Goal: Task Accomplishment & Management: Manage account settings

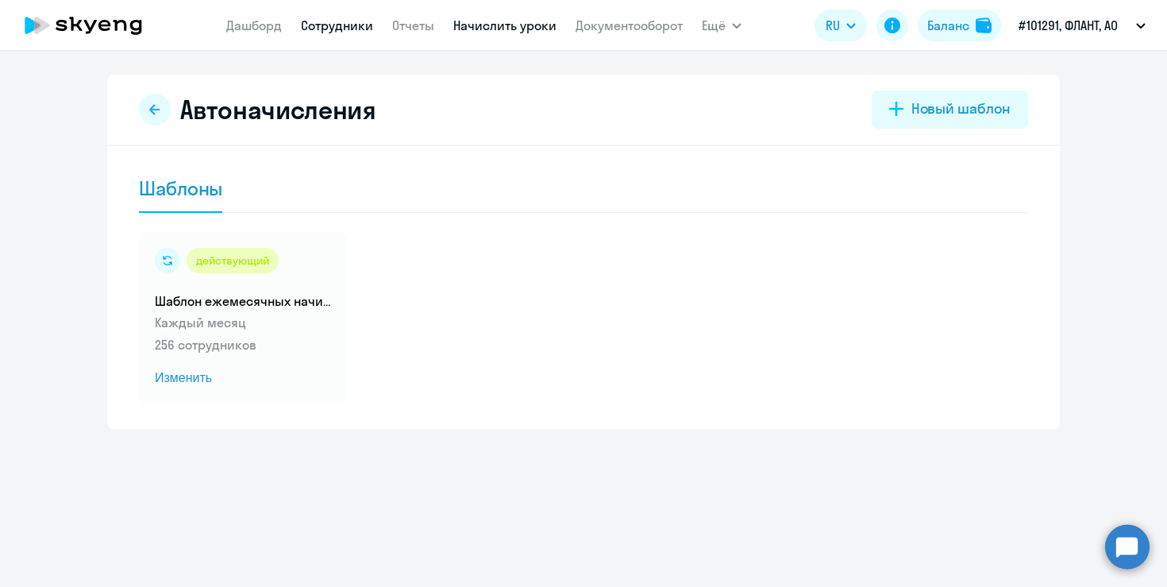
click at [337, 25] on link "Сотрудники" at bounding box center [337, 25] width 72 height 16
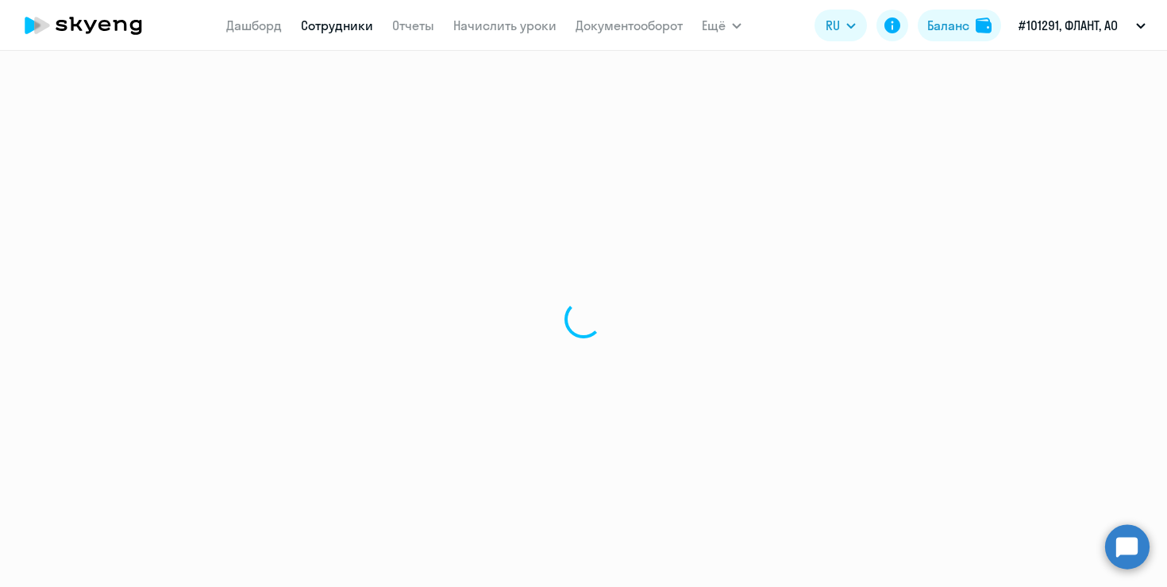
select select "30"
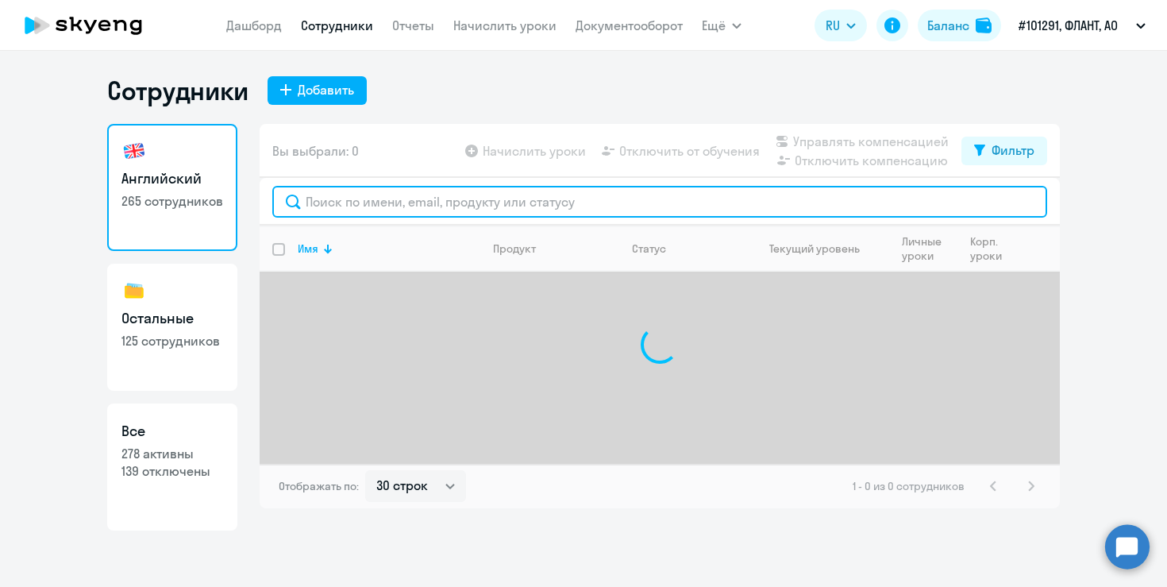
click at [358, 200] on input "text" at bounding box center [659, 202] width 775 height 32
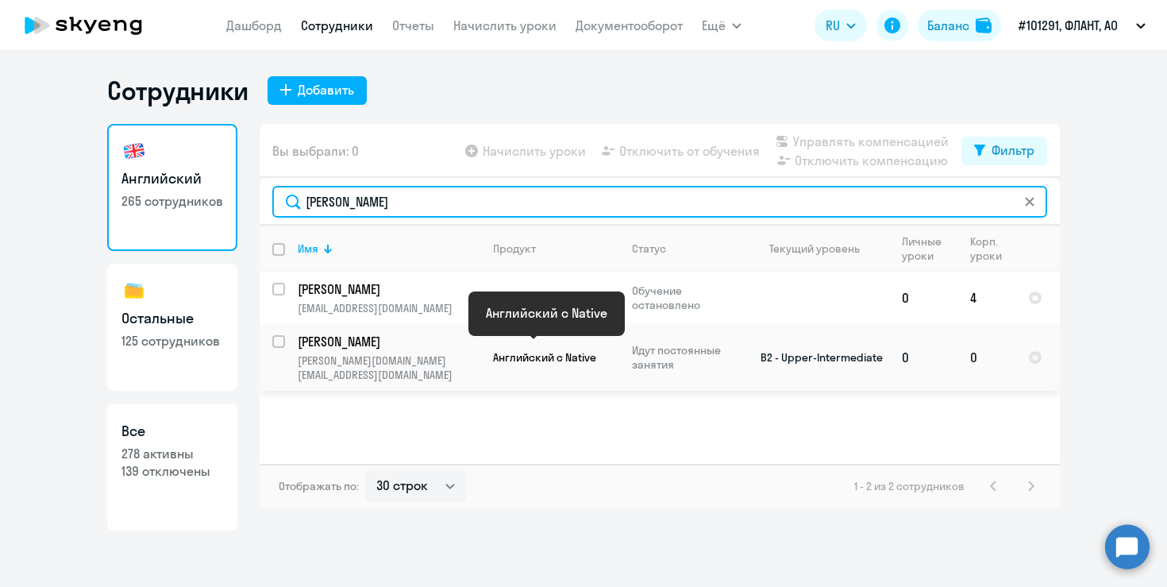
type input "[PERSON_NAME]"
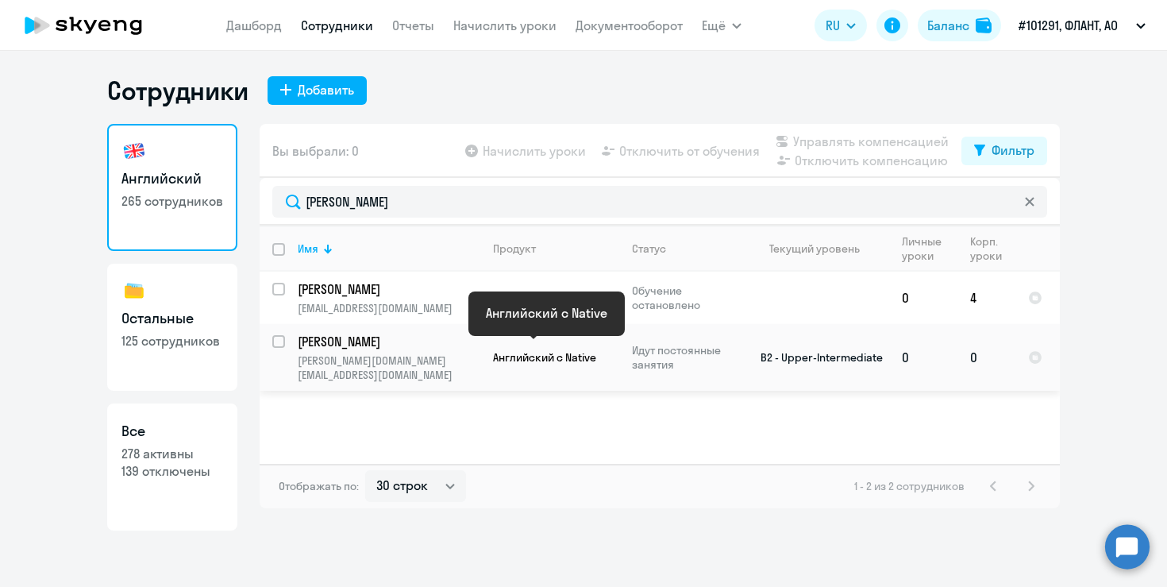
click at [538, 353] on span "Английский с Native" at bounding box center [544, 357] width 103 height 14
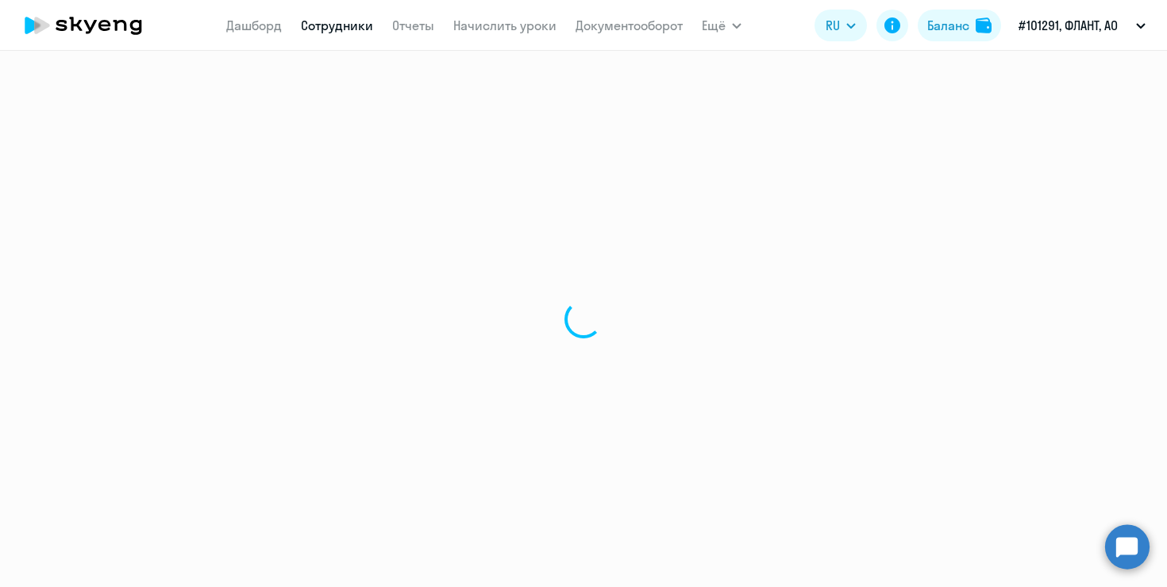
select select "english"
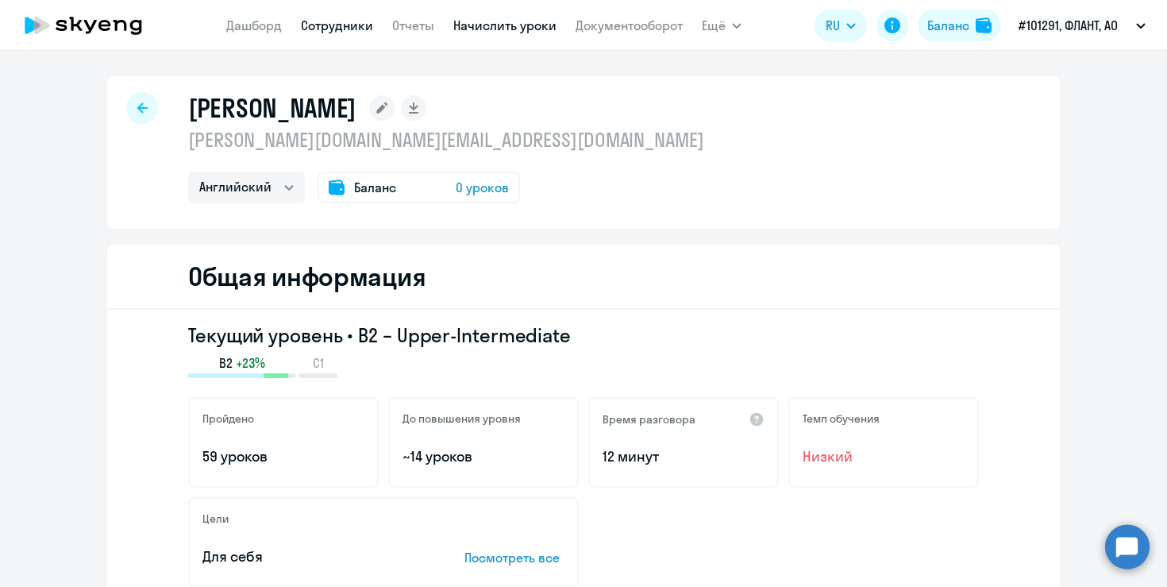
click at [481, 25] on link "Начислить уроки" at bounding box center [504, 25] width 103 height 16
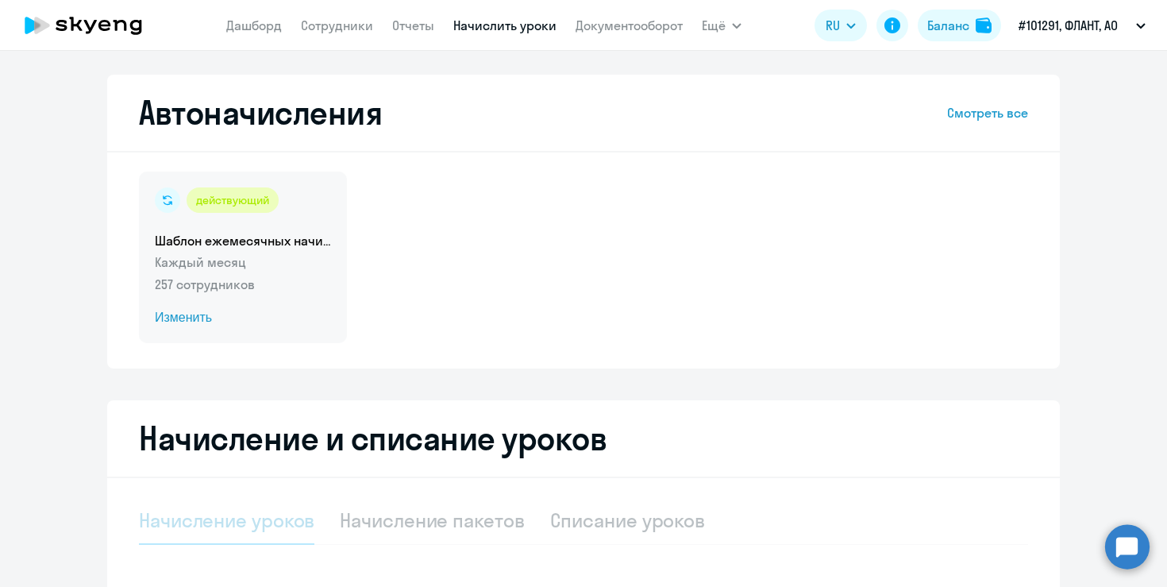
click at [201, 312] on span "Изменить" at bounding box center [243, 317] width 176 height 19
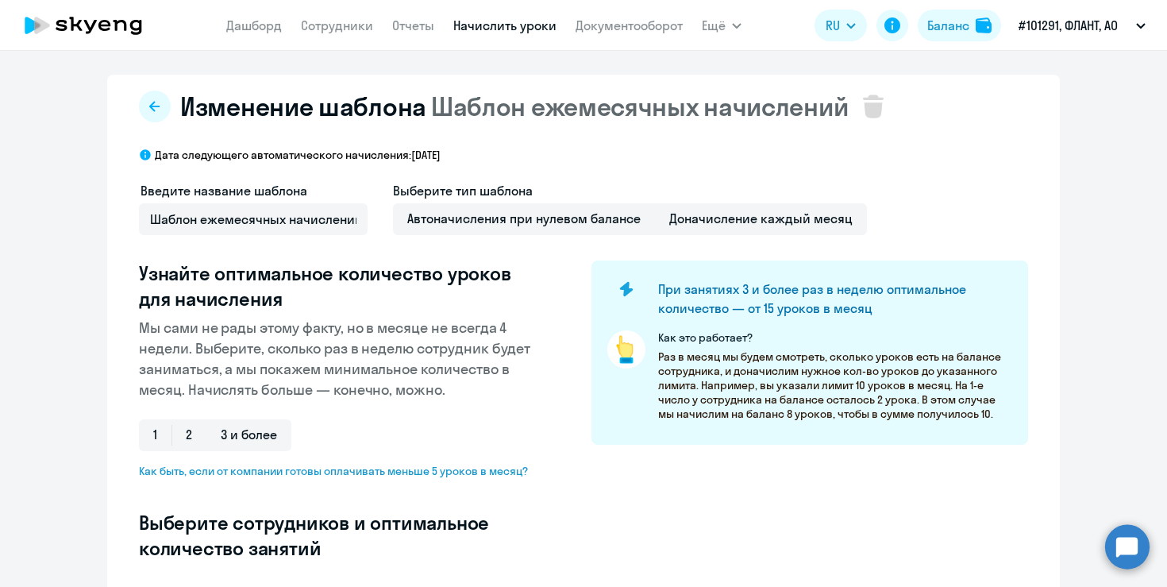
scroll to position [417, 0]
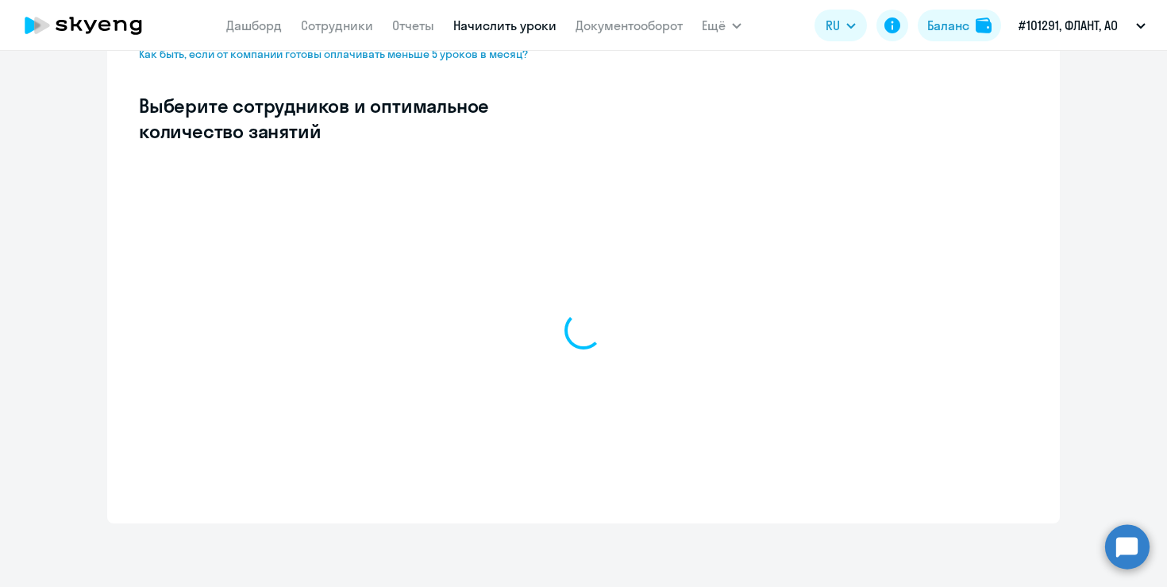
select select "10"
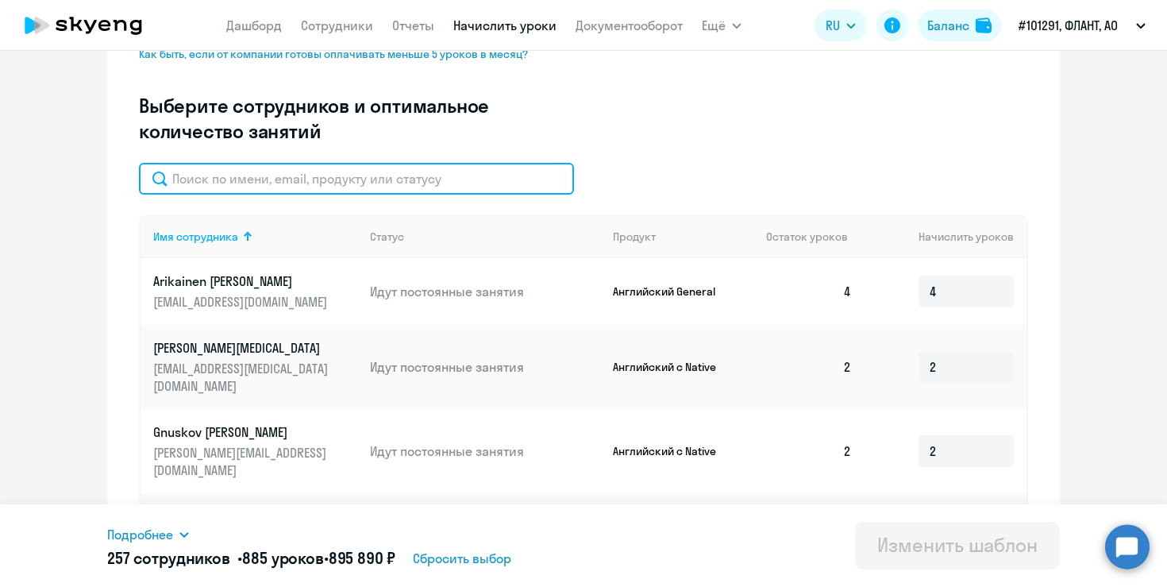
click at [326, 176] on input "text" at bounding box center [356, 179] width 435 height 32
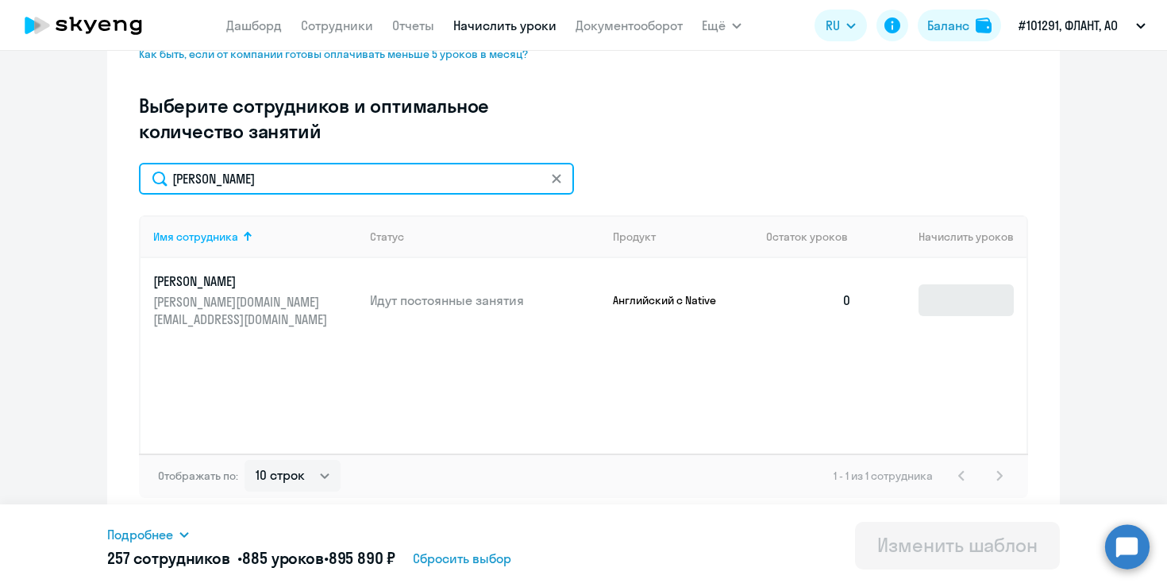
type input "[PERSON_NAME]"
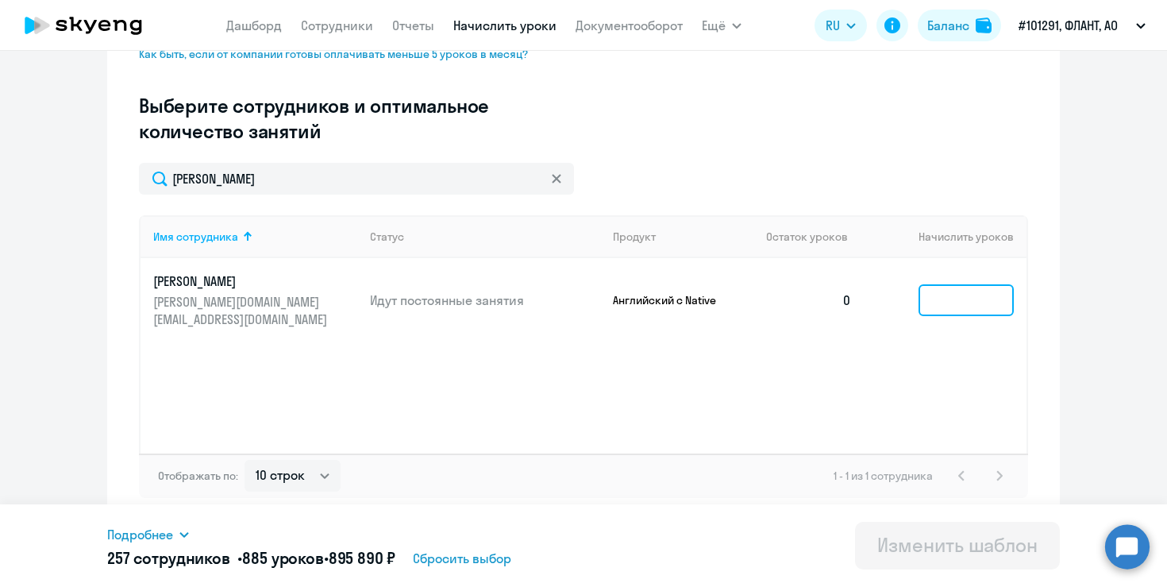
click at [968, 295] on input at bounding box center [966, 300] width 95 height 32
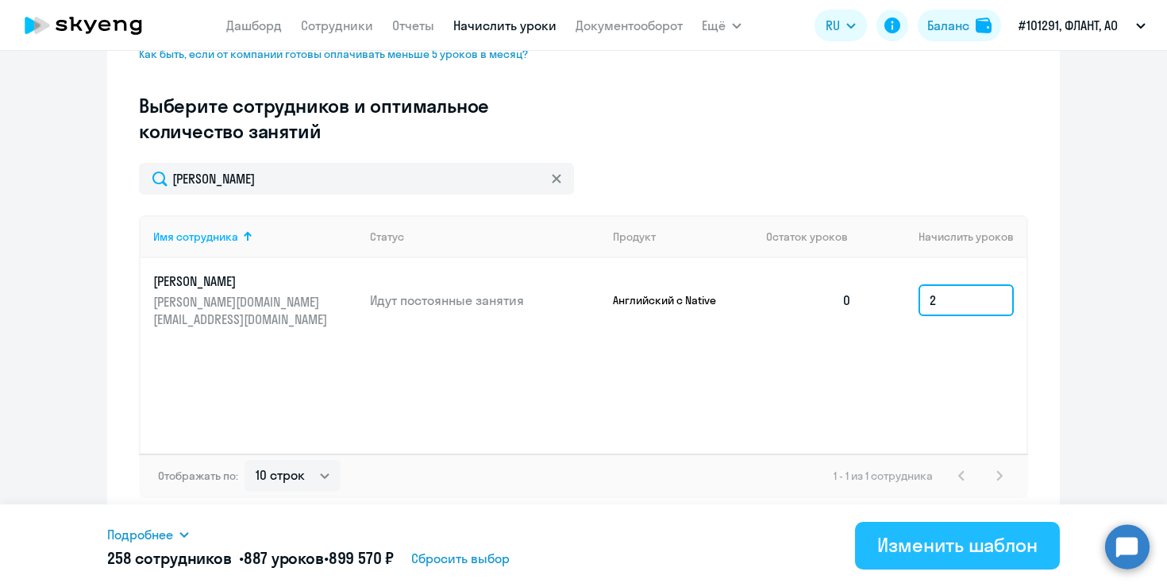
type input "2"
click at [945, 548] on div "Изменить шаблон" at bounding box center [957, 544] width 160 height 25
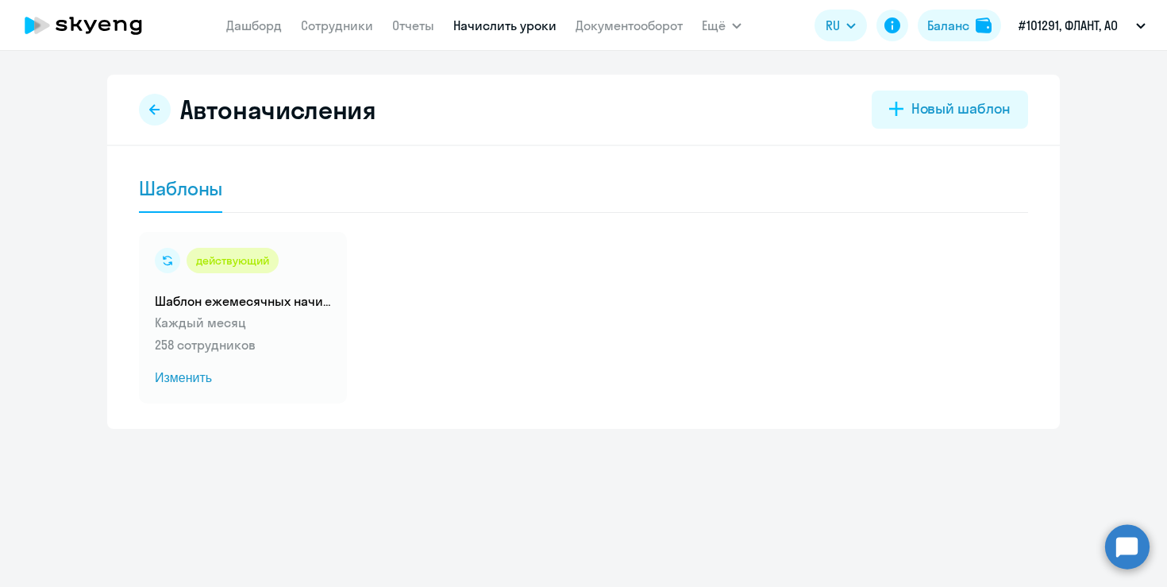
click at [476, 24] on link "Начислить уроки" at bounding box center [504, 25] width 103 height 16
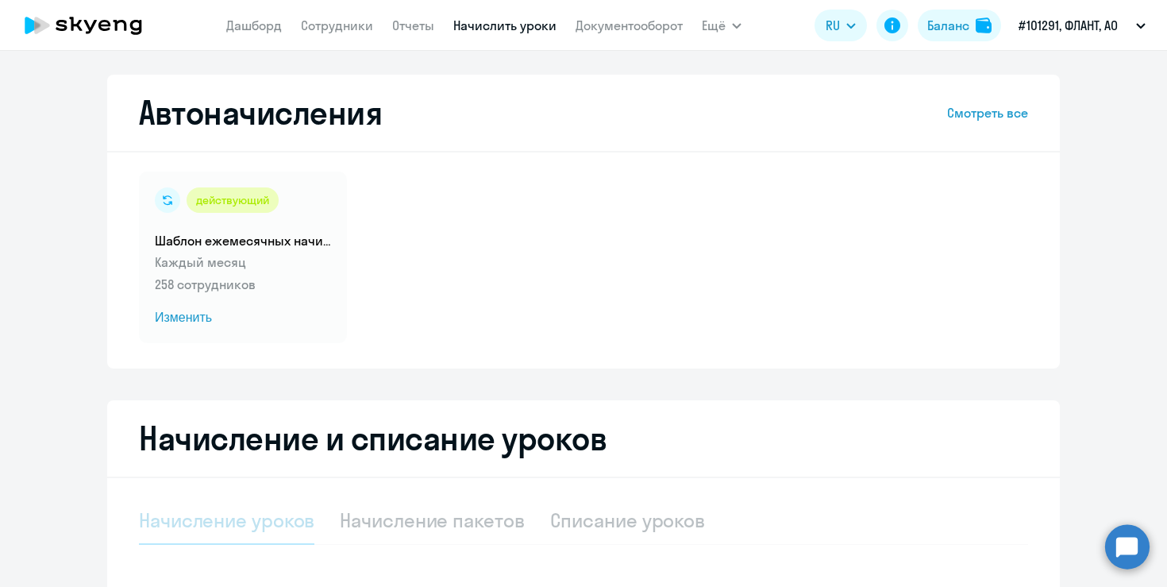
scroll to position [276, 0]
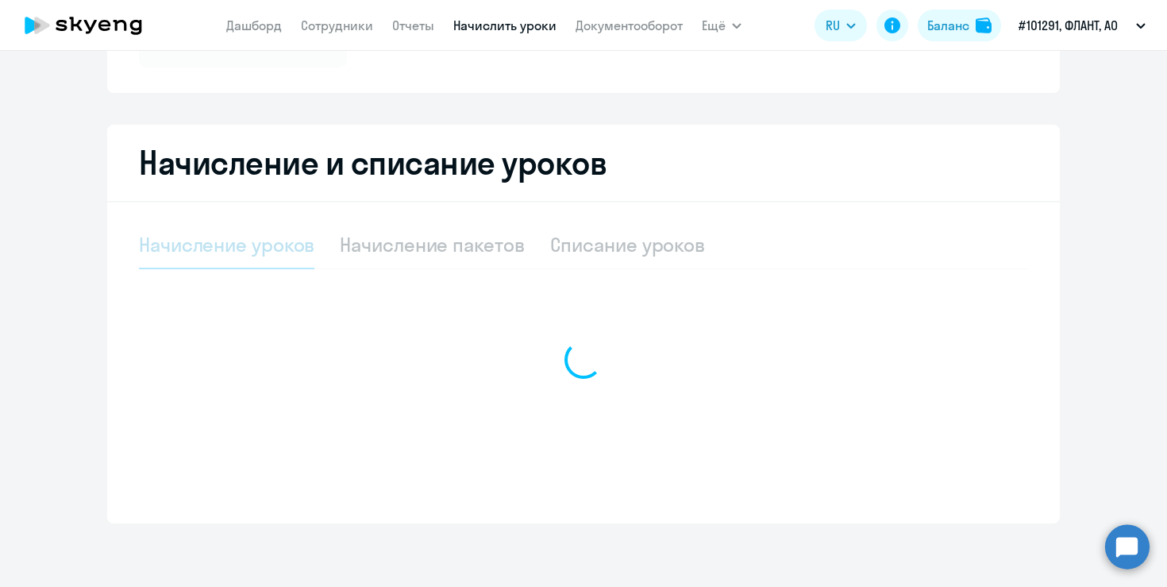
select select "10"
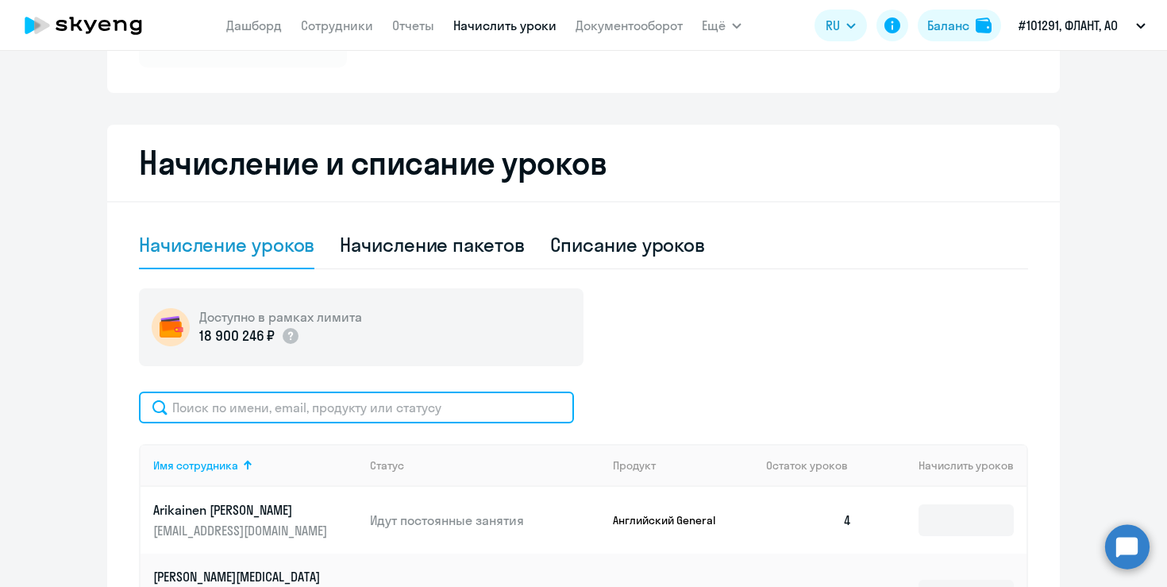
click at [407, 404] on input "text" at bounding box center [356, 407] width 435 height 32
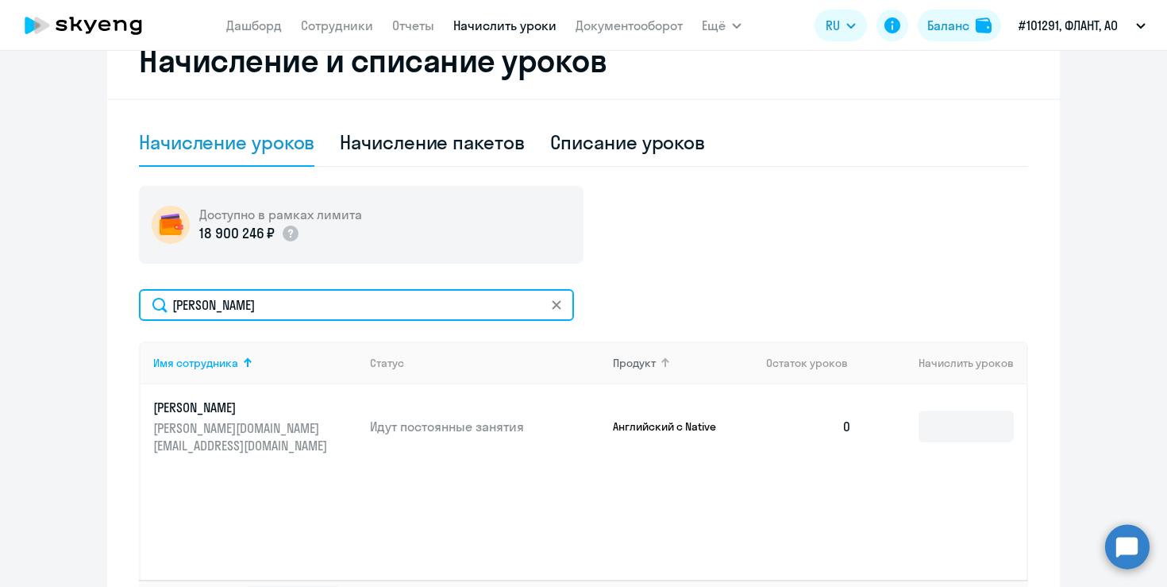
scroll to position [504, 0]
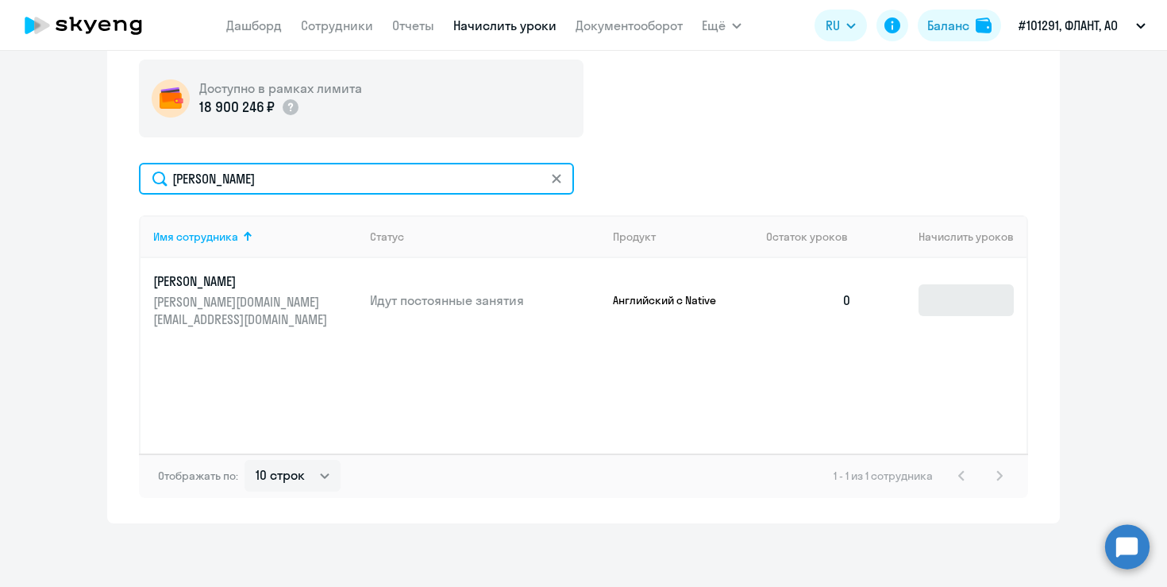
type input "[PERSON_NAME]"
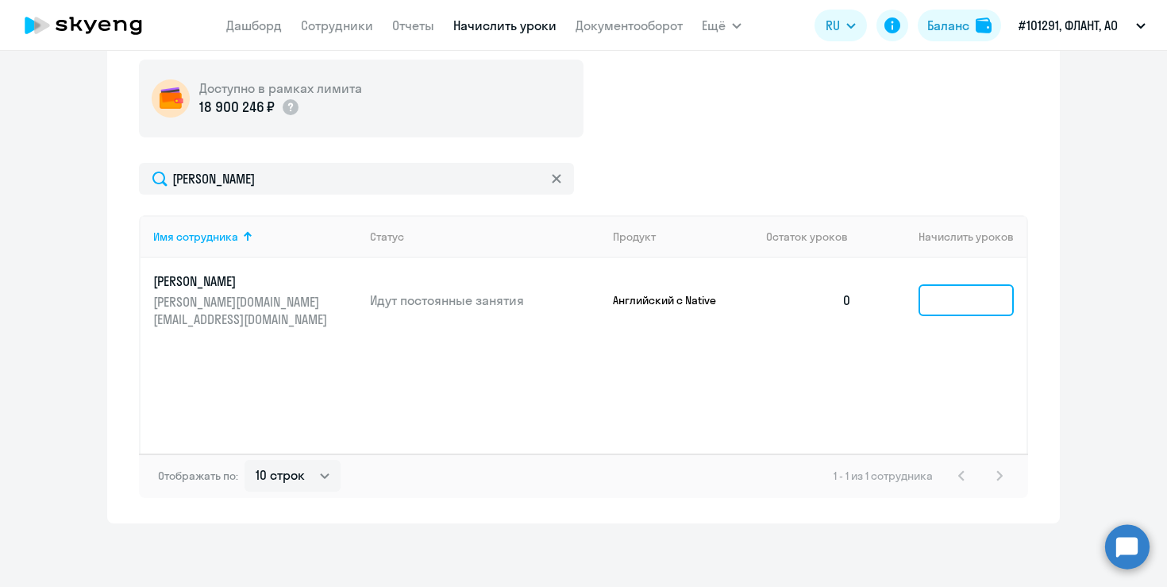
click at [943, 292] on input at bounding box center [966, 300] width 95 height 32
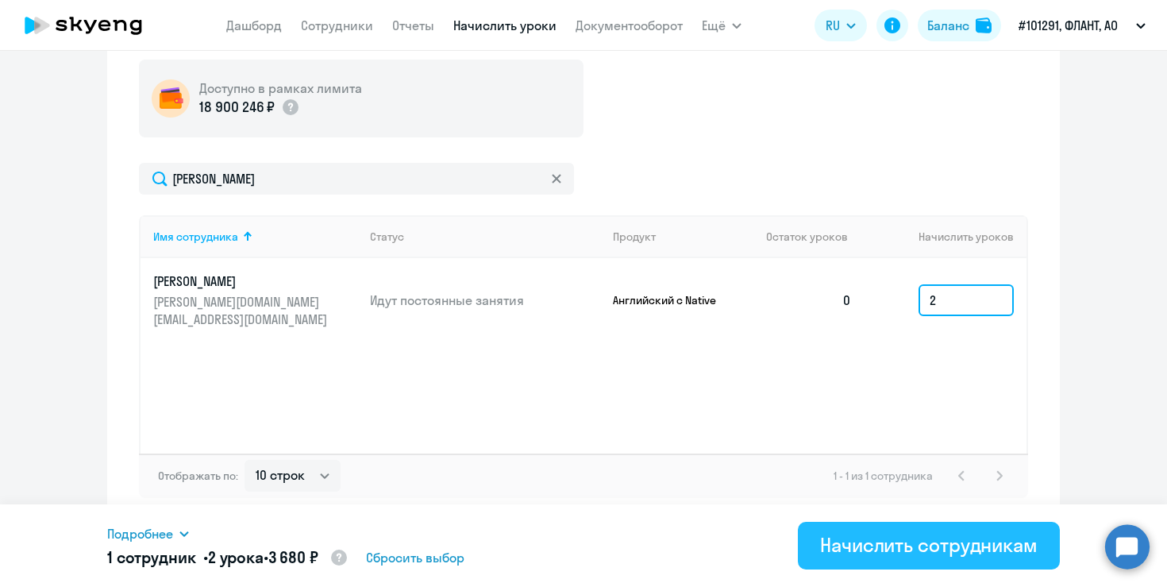
type input "2"
click at [915, 556] on div "Начислить сотрудникам" at bounding box center [929, 544] width 218 height 25
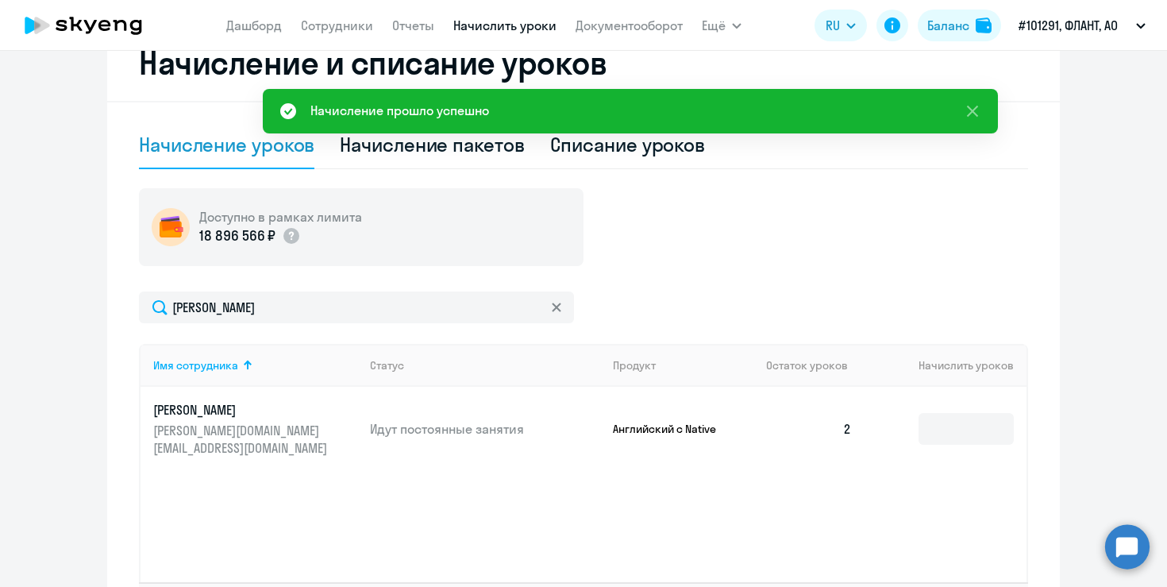
scroll to position [327, 0]
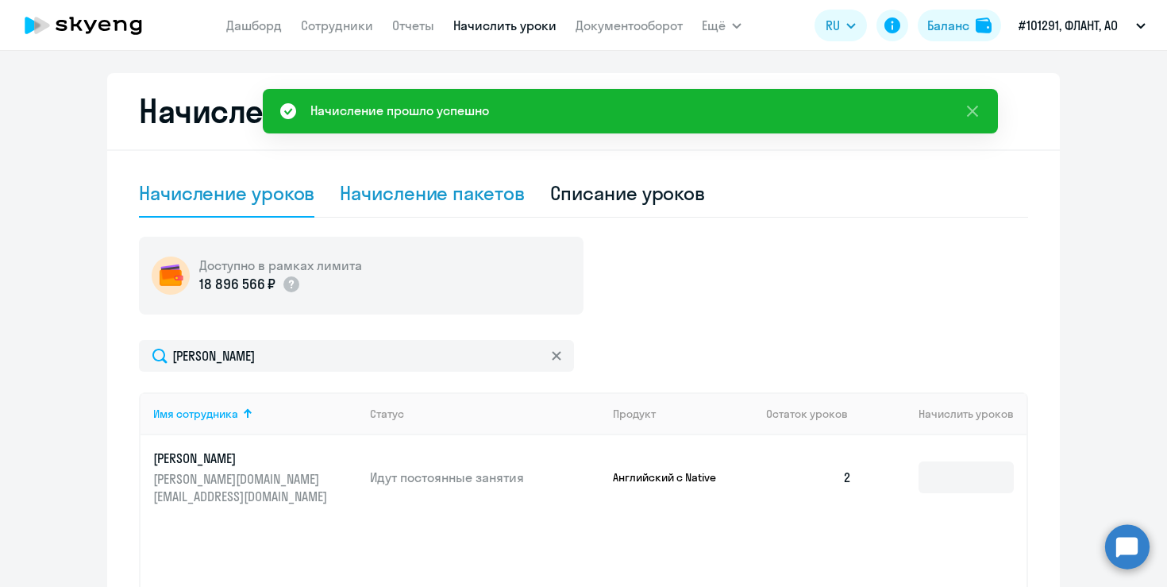
click at [480, 188] on div "Начисление пакетов" at bounding box center [432, 192] width 184 height 25
select select "10"
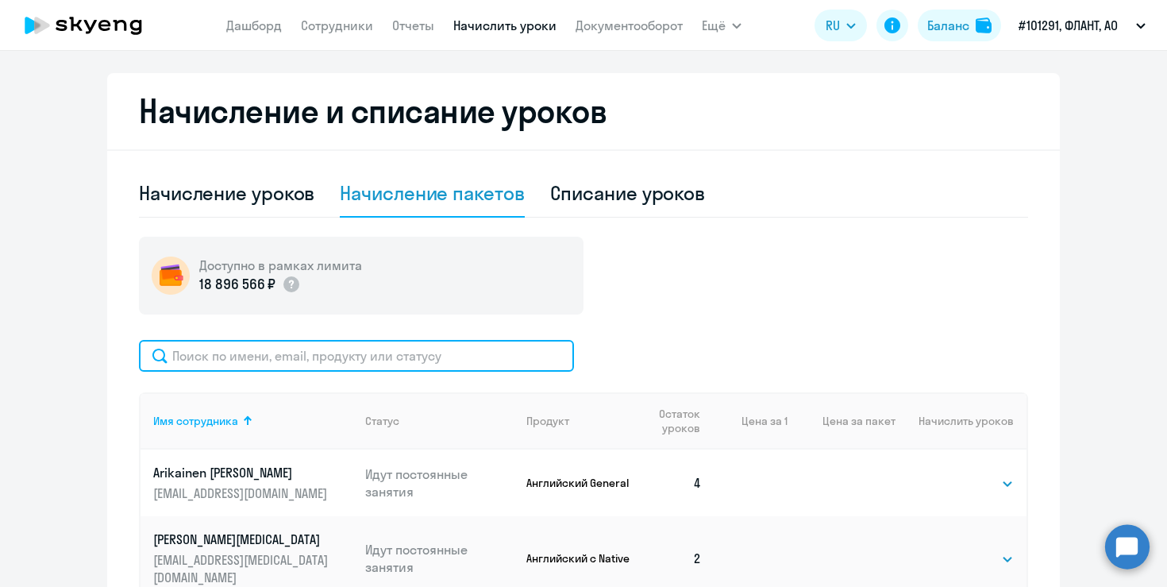
click at [470, 363] on input "text" at bounding box center [356, 356] width 435 height 32
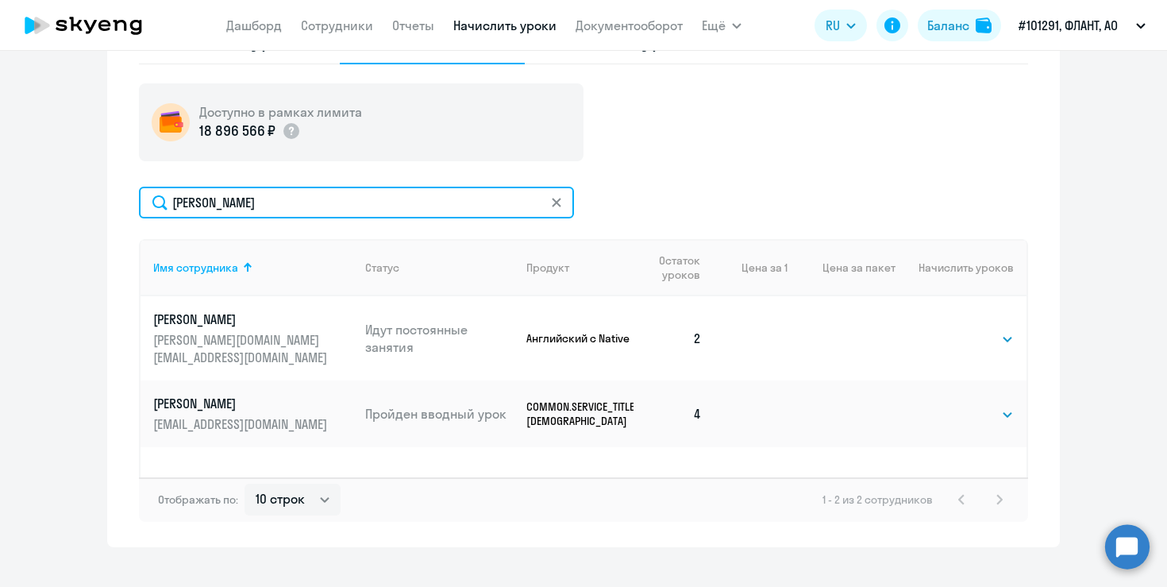
scroll to position [504, 0]
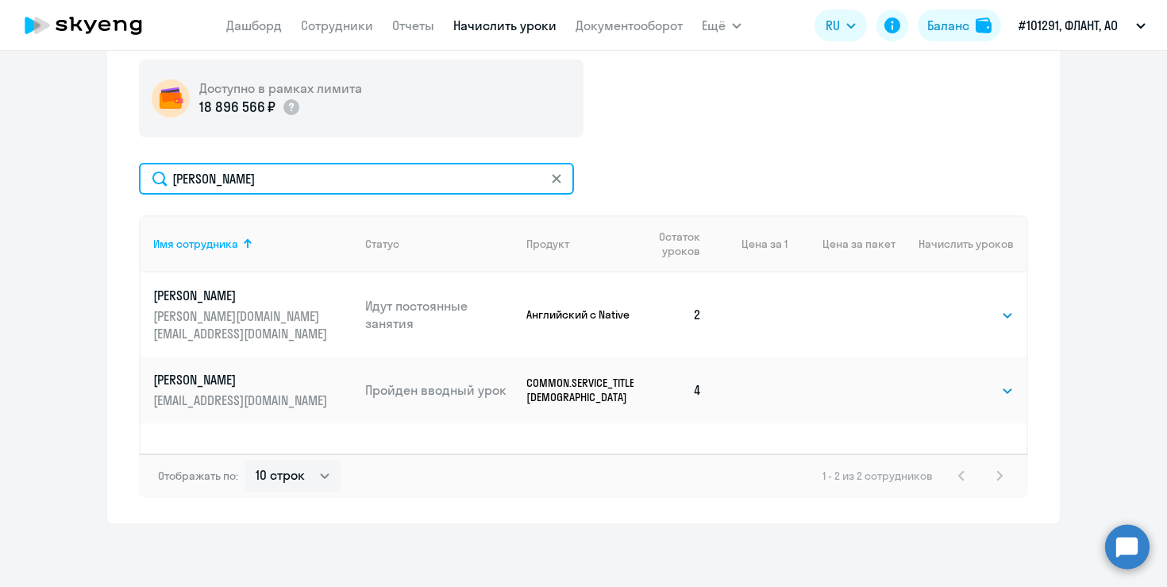
type input "[PERSON_NAME]"
